Goal: Find contact information: Find contact information

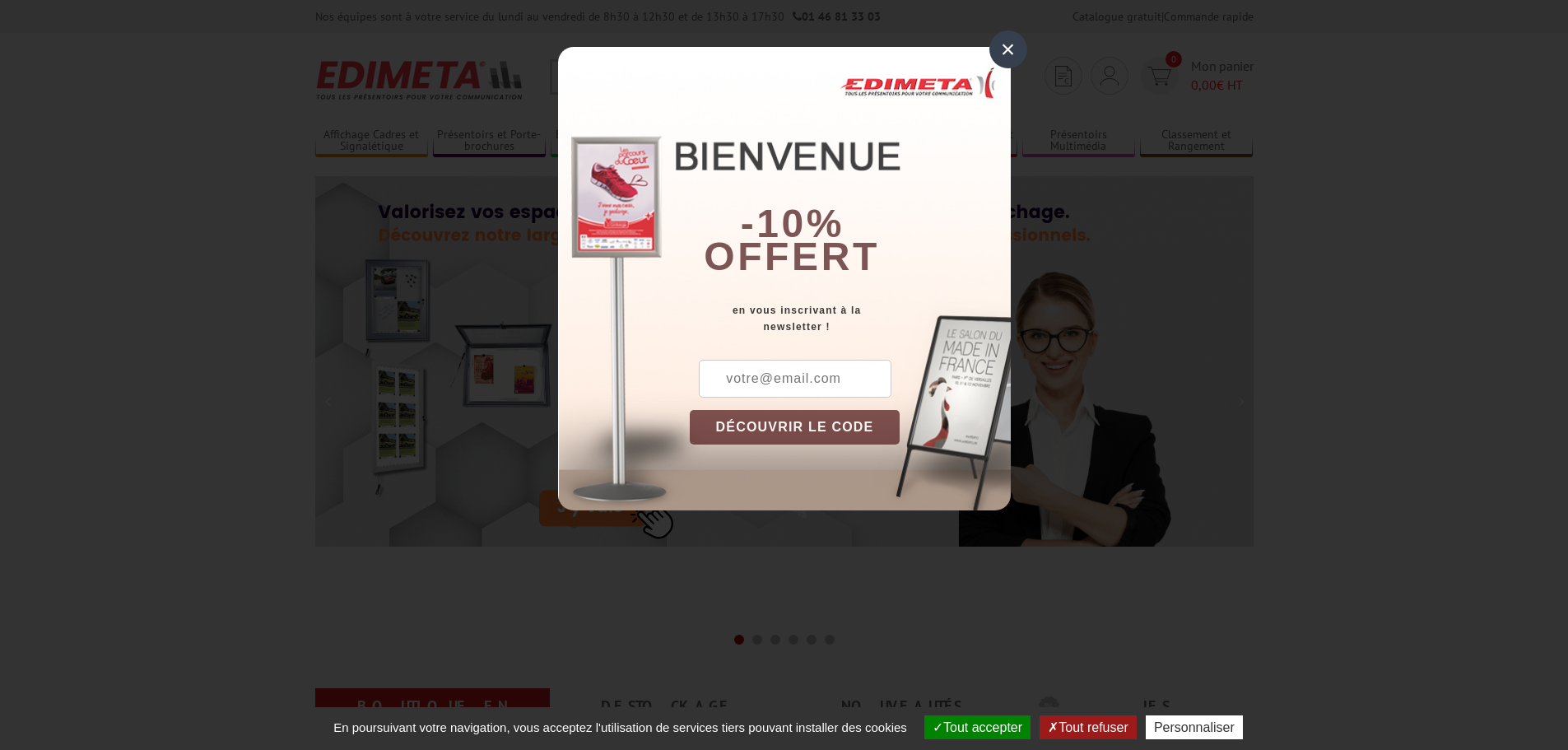
click at [1017, 54] on div "×" at bounding box center [1008, 49] width 38 height 38
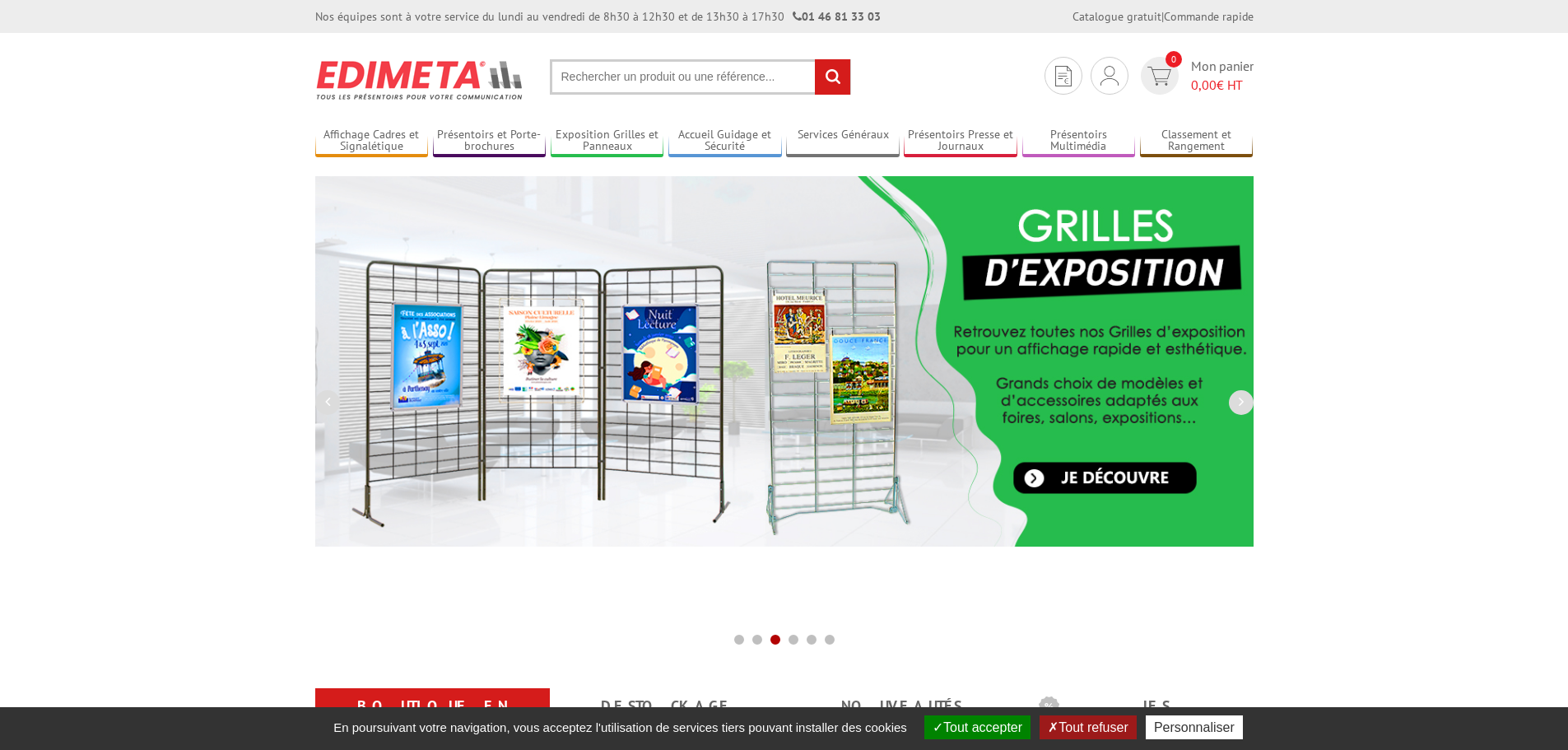
click at [645, 144] on link "Exposition Grilles et Panneaux" at bounding box center [608, 141] width 114 height 27
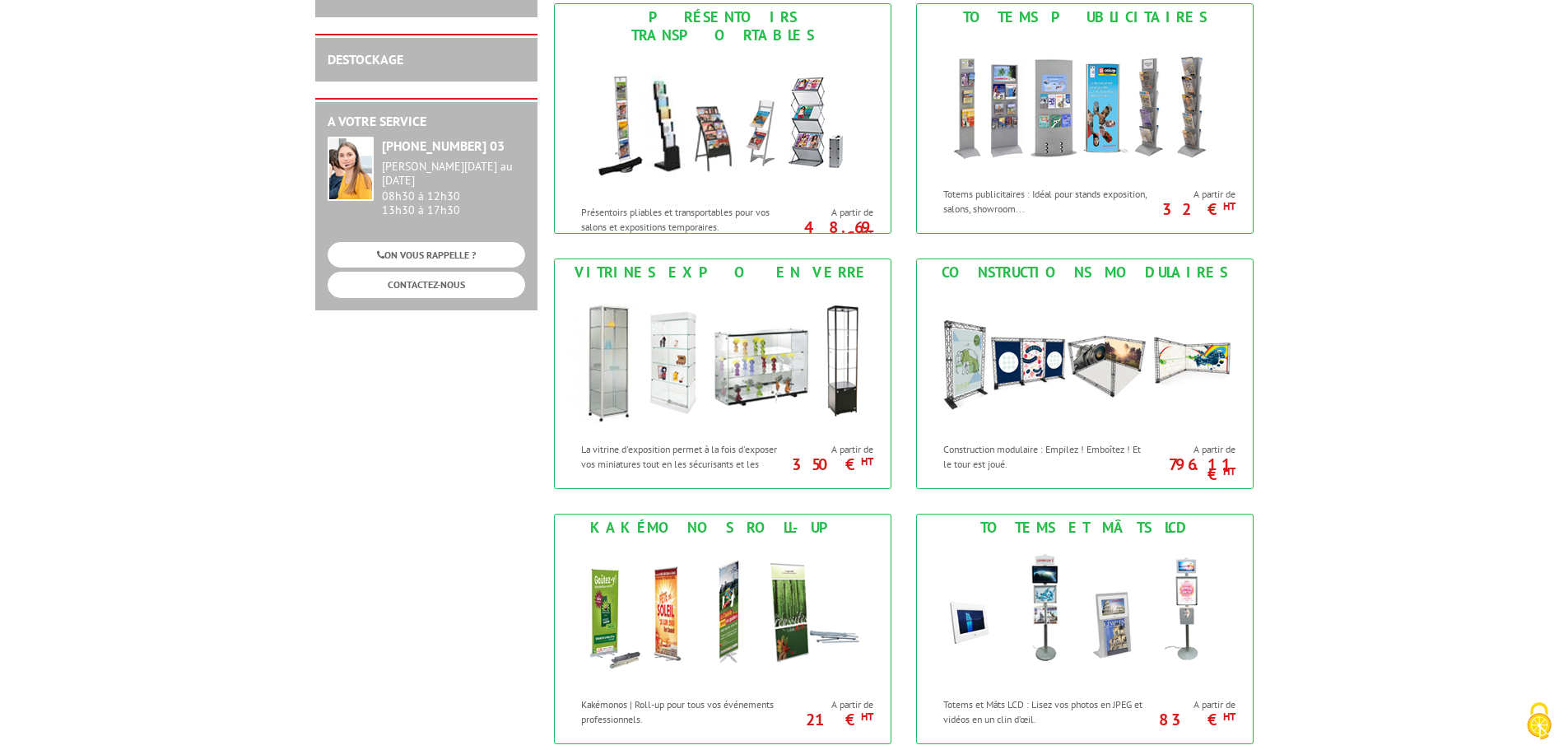
scroll to position [1153, 0]
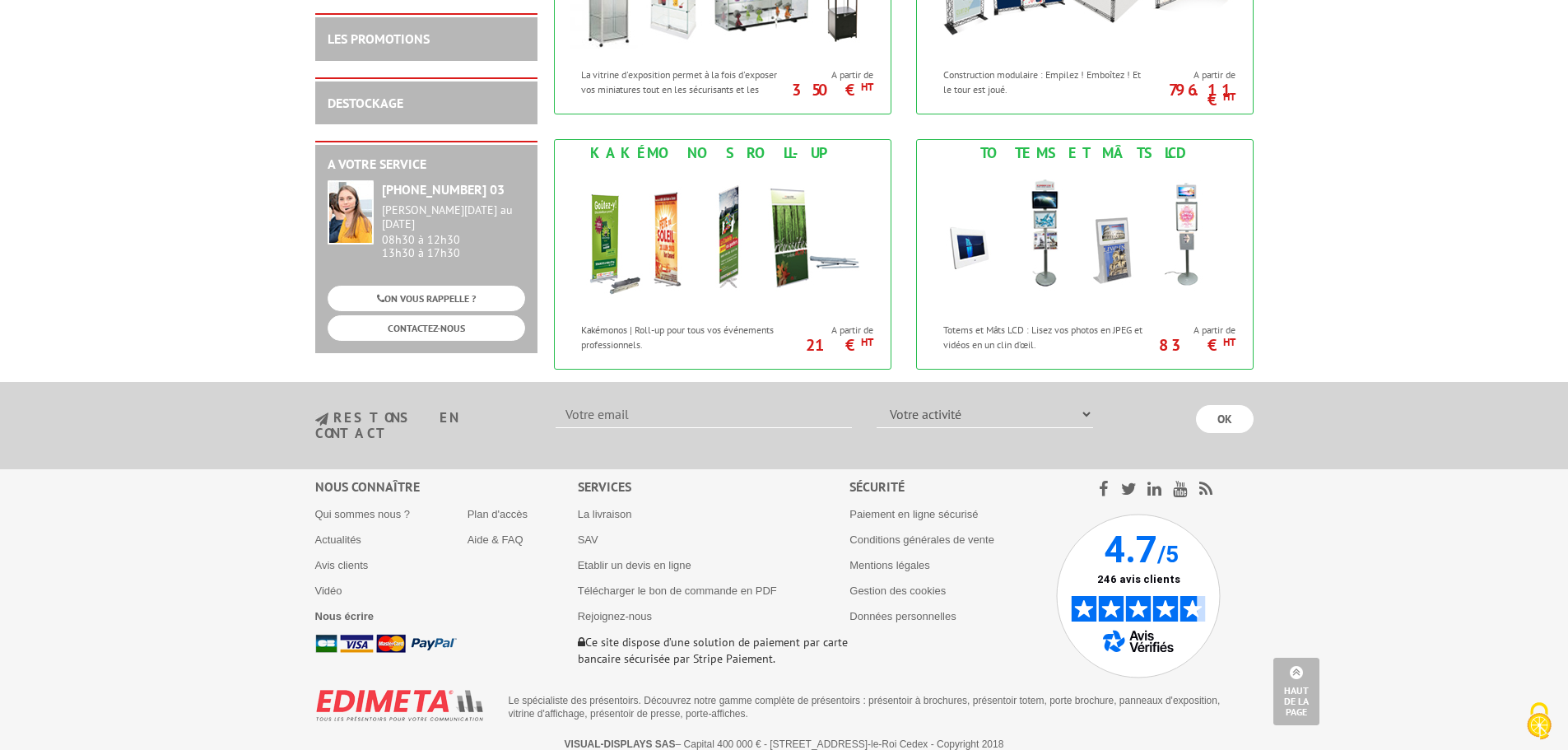
click at [918, 544] on ul "Paiement en ligne sécurisé Conditions générales de vente Mentions légales Gesti…" at bounding box center [952, 564] width 207 height 115
click at [917, 559] on link "Mentions légales" at bounding box center [889, 565] width 81 height 12
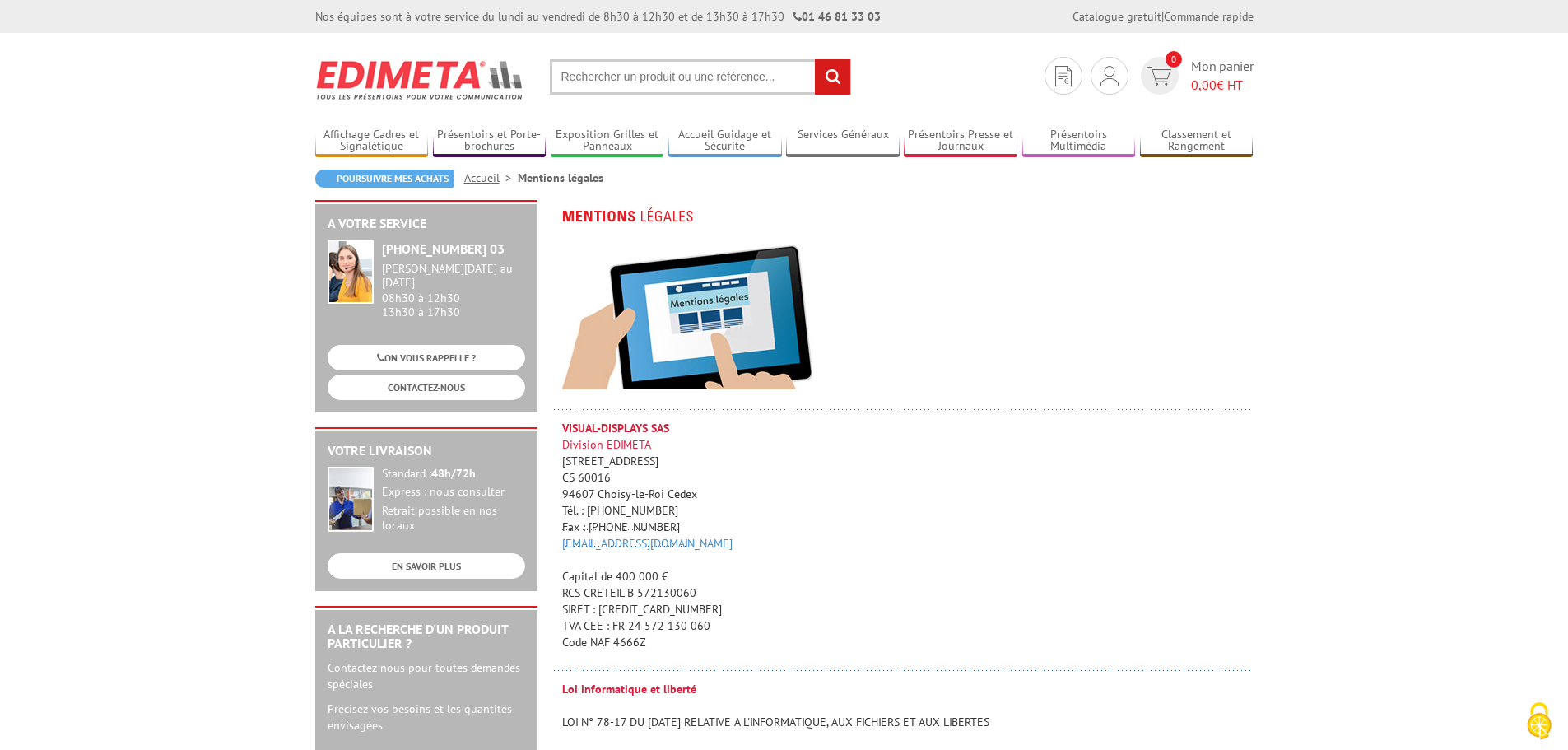
drag, startPoint x: 698, startPoint y: 589, endPoint x: 639, endPoint y: 594, distance: 59.2
click at [639, 594] on p "VISUAL-DISPLAYS SAS Division EDIMETA 10 Rue de la Darse CS 60016 94607 Choisy-l…" at bounding box center [908, 535] width 692 height 231
copy p "572130060"
